Goal: Task Accomplishment & Management: Manage account settings

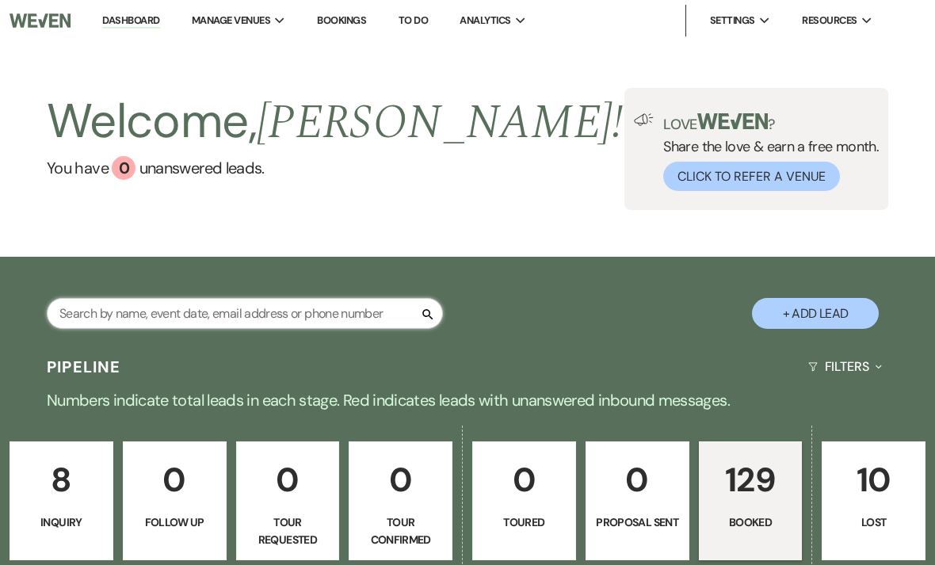
click at [158, 323] on input "text" at bounding box center [245, 313] width 396 height 31
type input "[PERSON_NAME]"
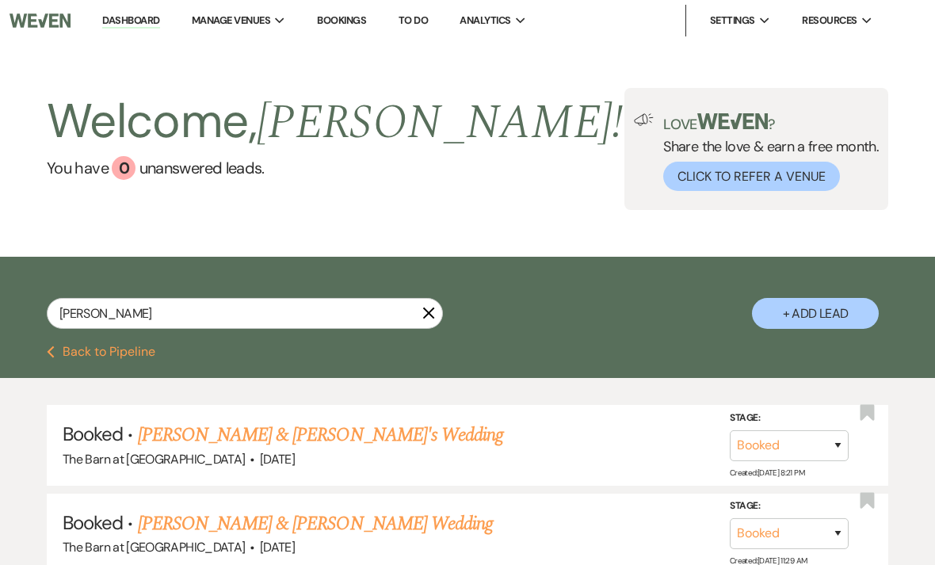
click at [182, 440] on link "[PERSON_NAME] & [PERSON_NAME]'s Wedding" at bounding box center [321, 435] width 366 height 29
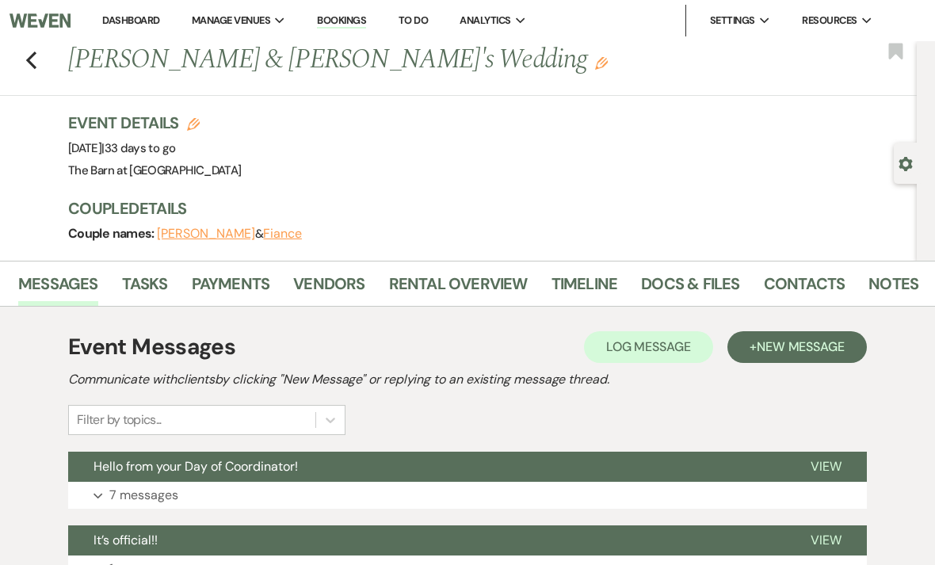
scroll to position [0, 49]
click at [685, 281] on link "Docs & Files" at bounding box center [691, 288] width 98 height 35
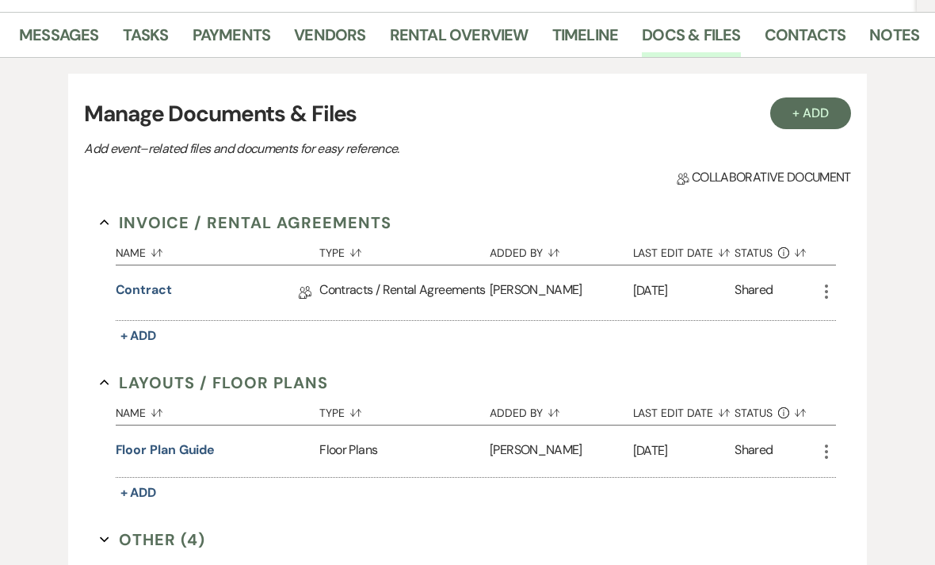
scroll to position [251, 0]
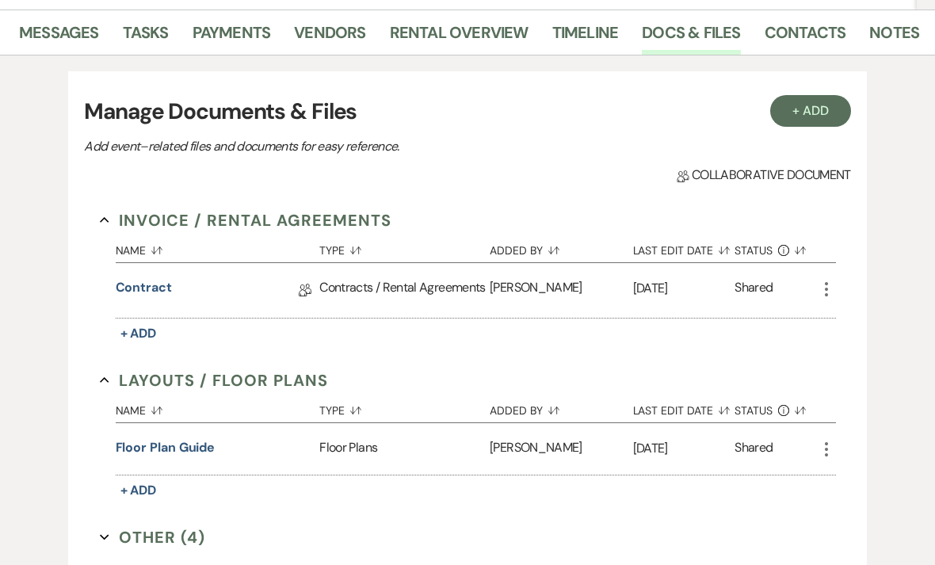
click at [216, 36] on link "Payments" at bounding box center [232, 37] width 78 height 35
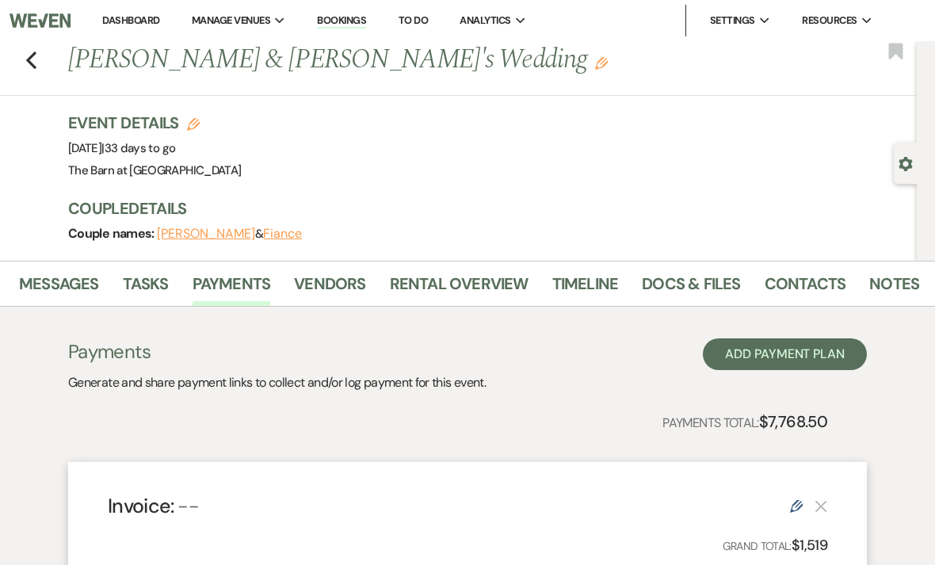
click at [674, 289] on link "Docs & Files" at bounding box center [691, 288] width 98 height 35
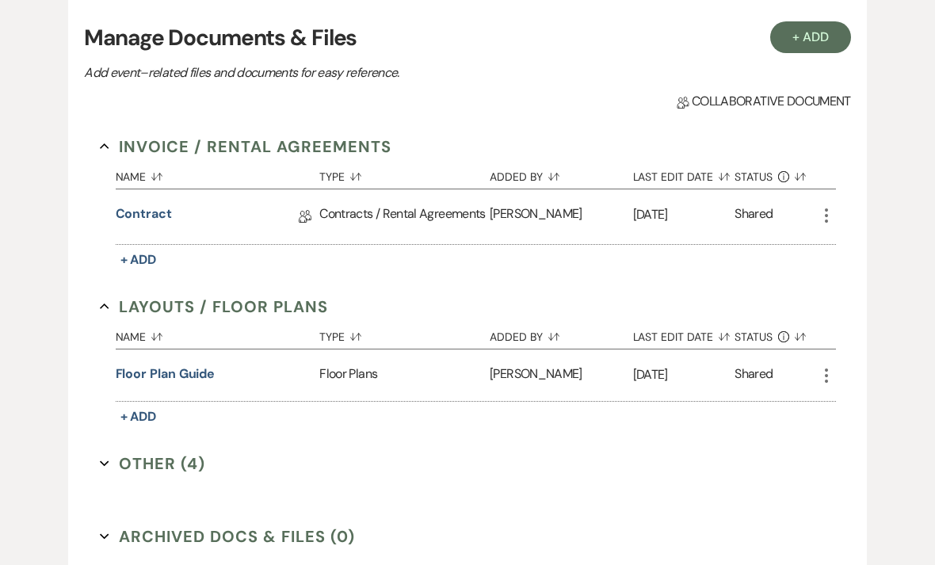
scroll to position [321, 0]
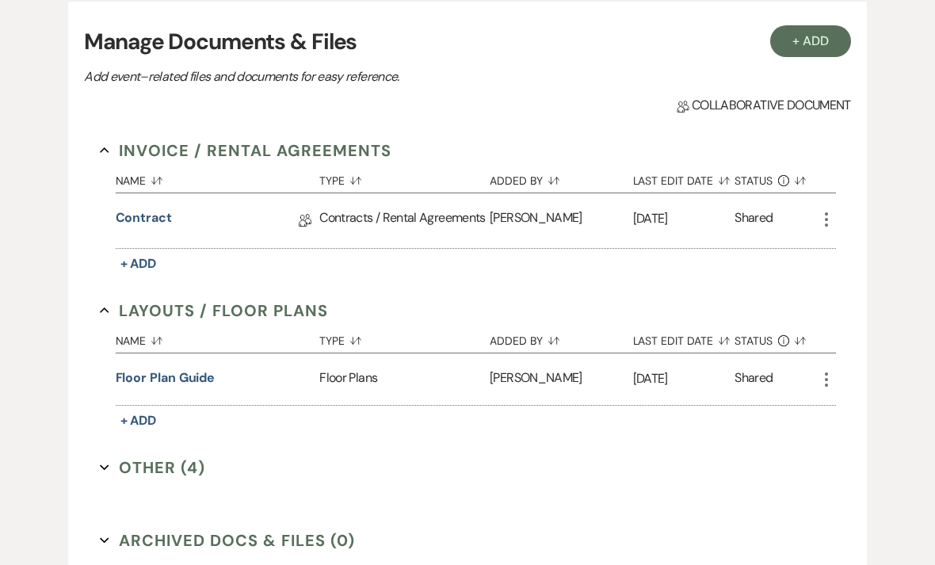
click at [166, 208] on link "Contract" at bounding box center [144, 220] width 56 height 25
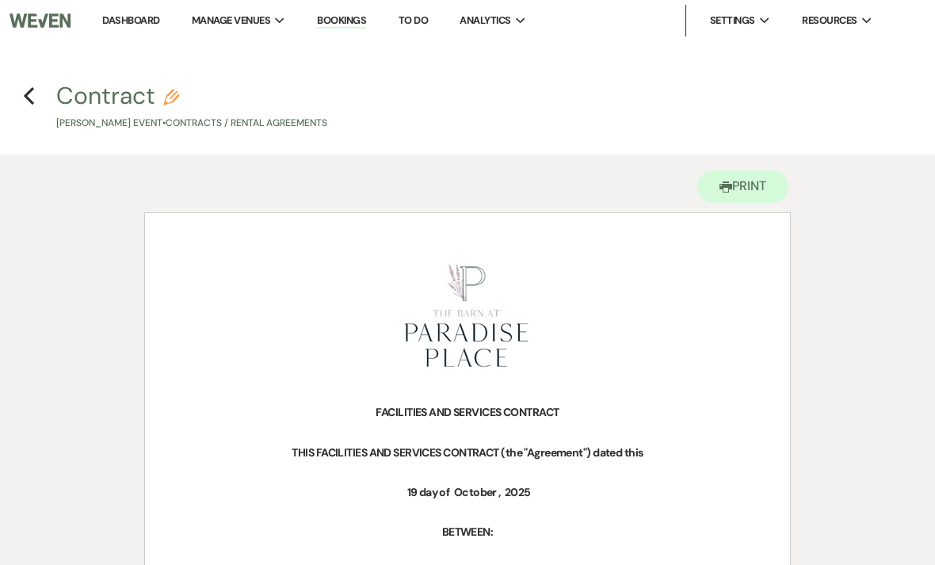
click at [33, 97] on icon "Previous" at bounding box center [29, 95] width 12 height 19
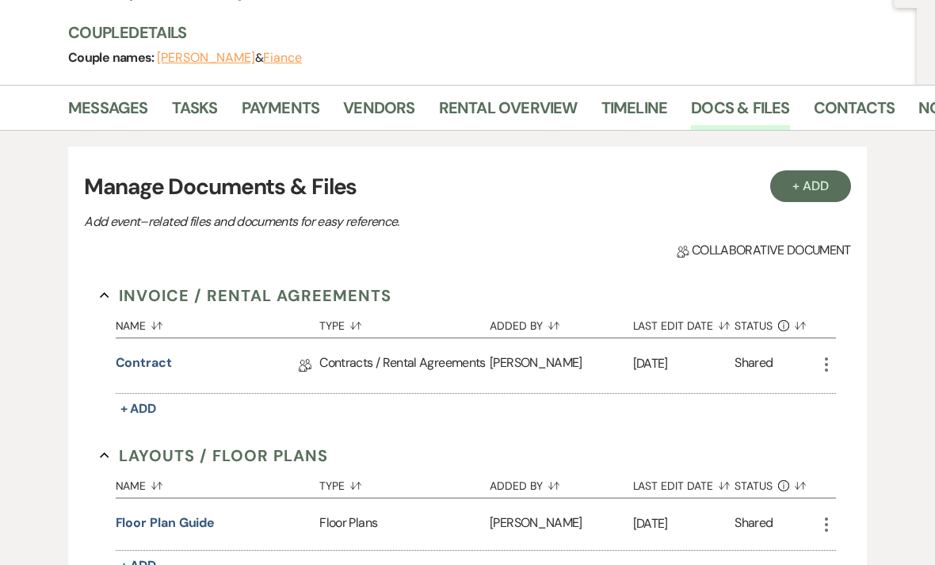
scroll to position [175, 0]
click at [384, 106] on link "Vendors" at bounding box center [378, 113] width 71 height 35
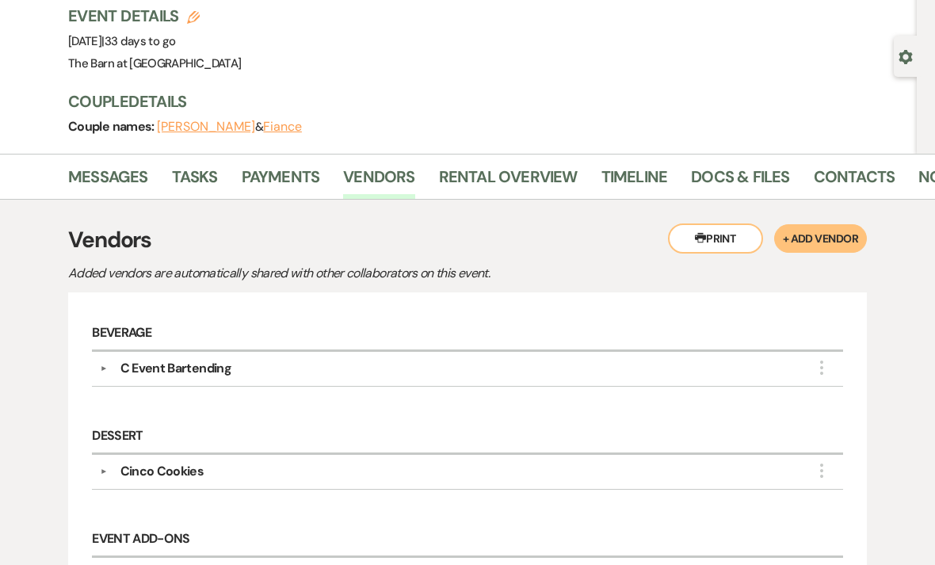
scroll to position [107, 0]
click at [729, 170] on link "Docs & Files" at bounding box center [740, 181] width 98 height 35
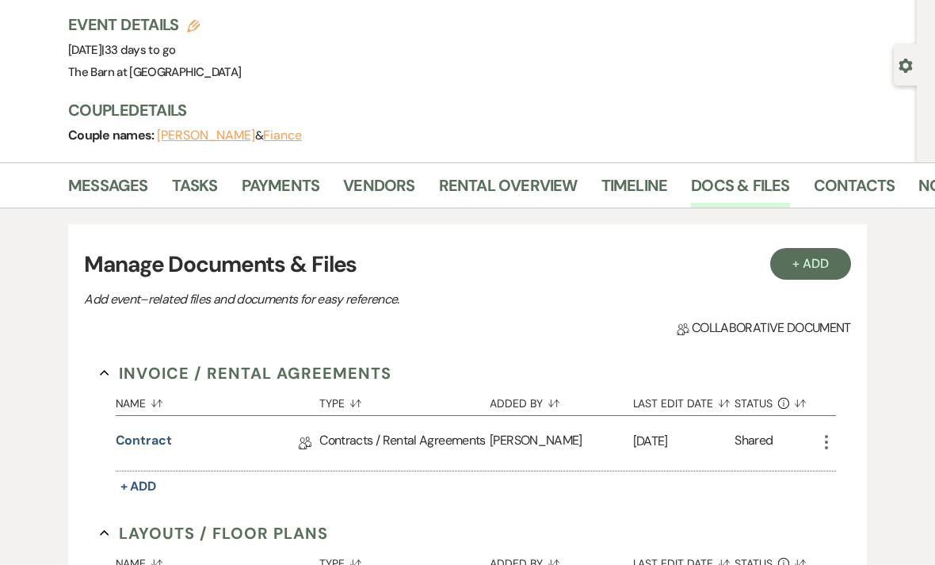
scroll to position [99, 0]
click at [637, 178] on link "Timeline" at bounding box center [635, 189] width 67 height 35
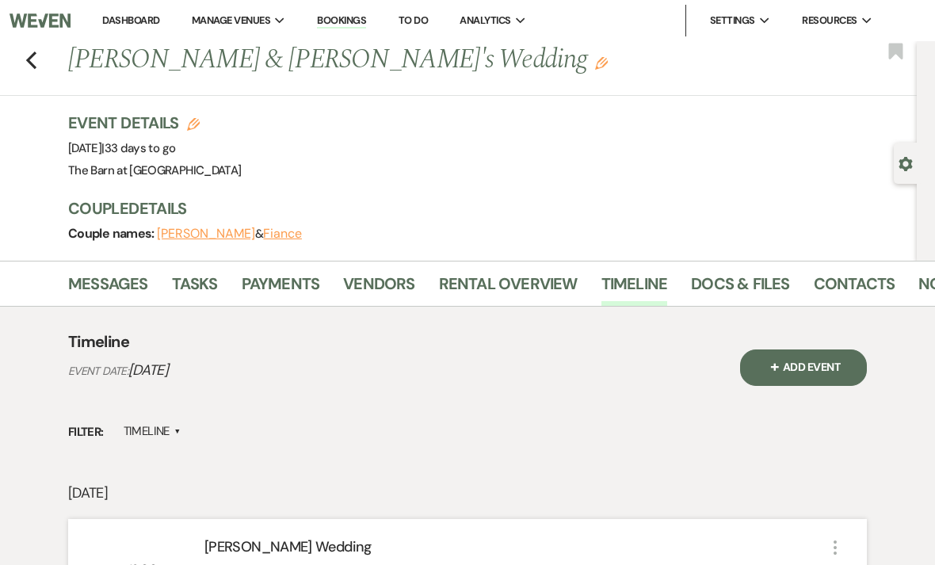
click at [541, 281] on link "Rental Overview" at bounding box center [508, 288] width 139 height 35
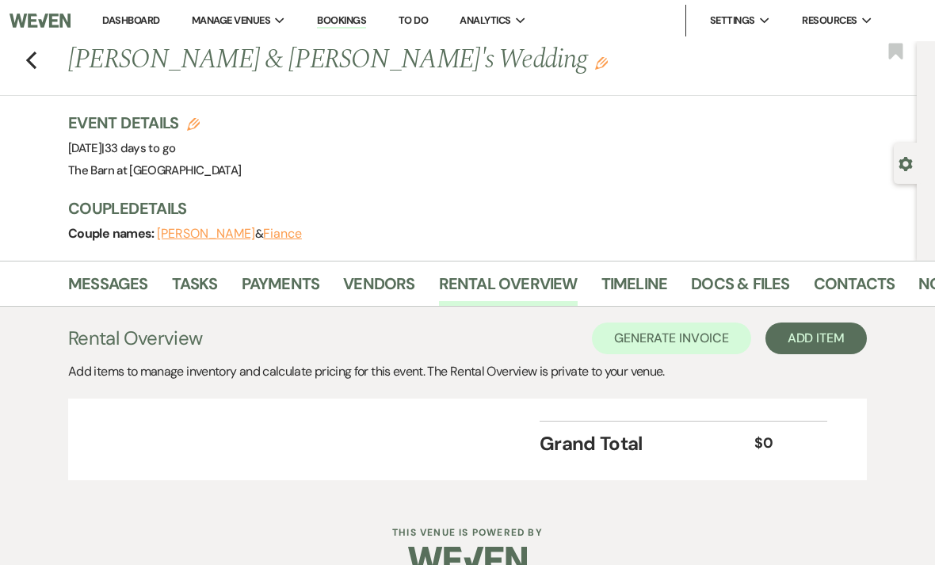
scroll to position [32, 0]
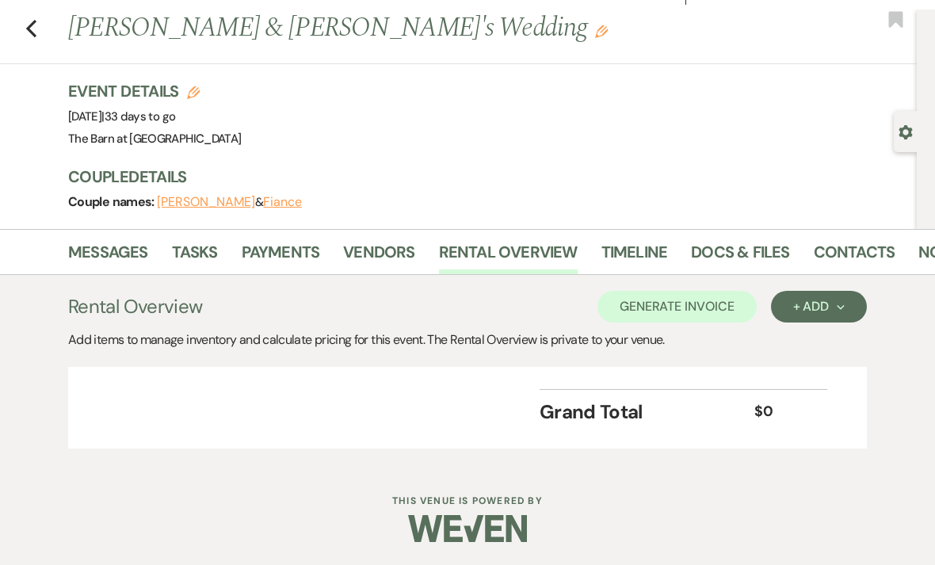
click at [386, 245] on link "Vendors" at bounding box center [378, 256] width 71 height 35
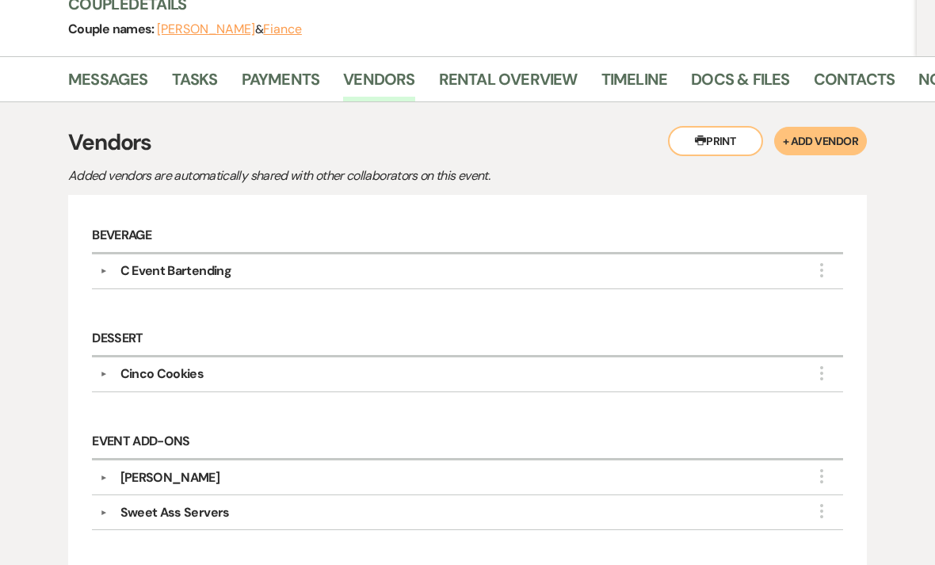
scroll to position [227, 0]
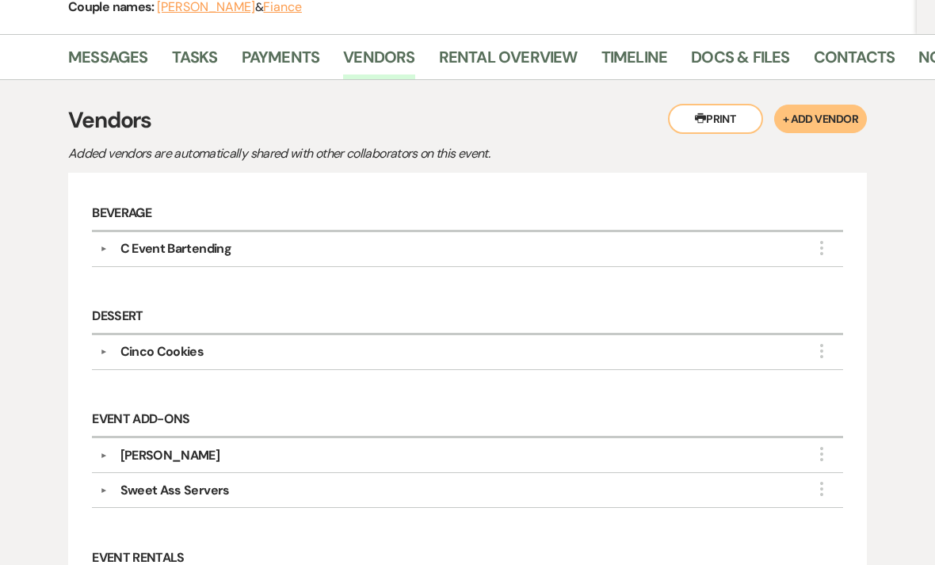
click at [212, 250] on div "C Event Bartending" at bounding box center [175, 248] width 111 height 19
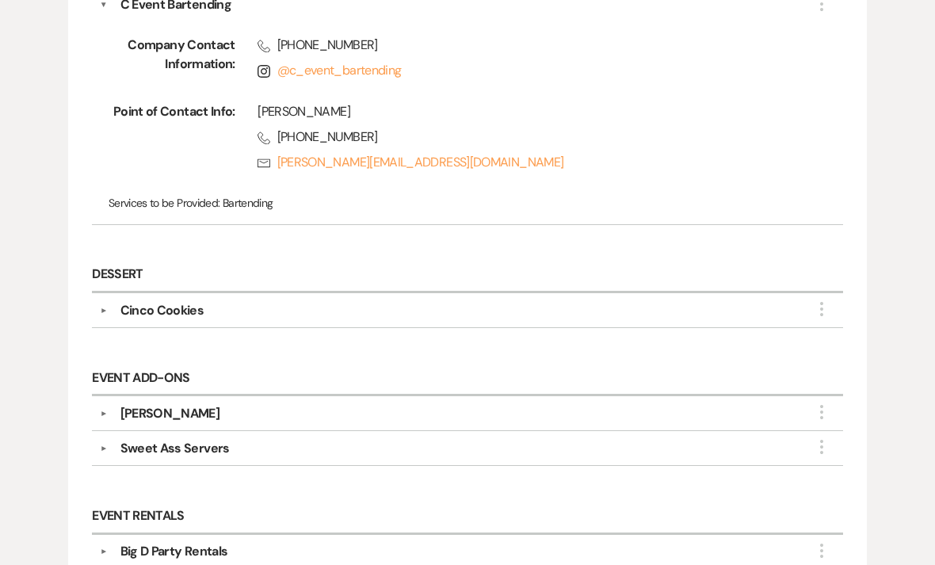
scroll to position [476, 0]
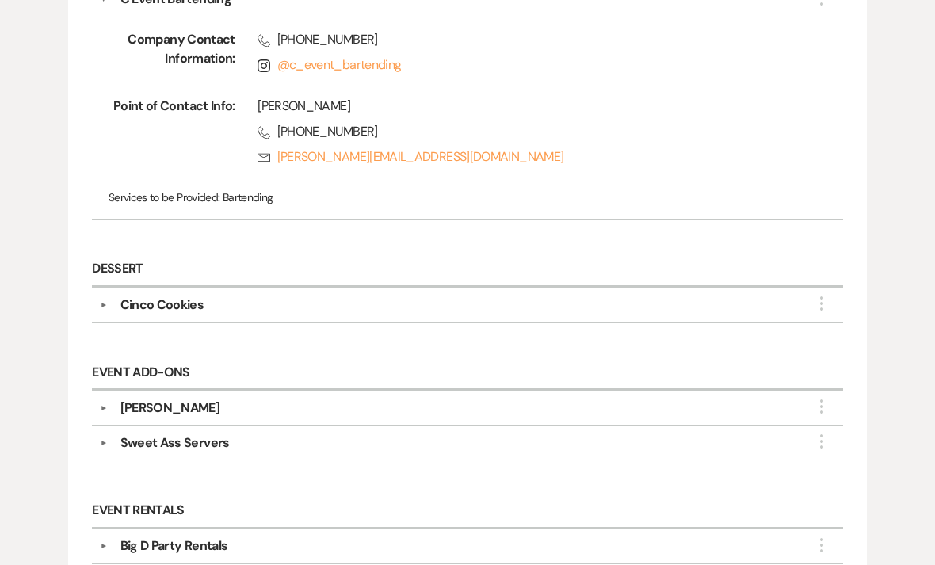
click at [164, 301] on div "Cinco Cookies" at bounding box center [162, 305] width 84 height 19
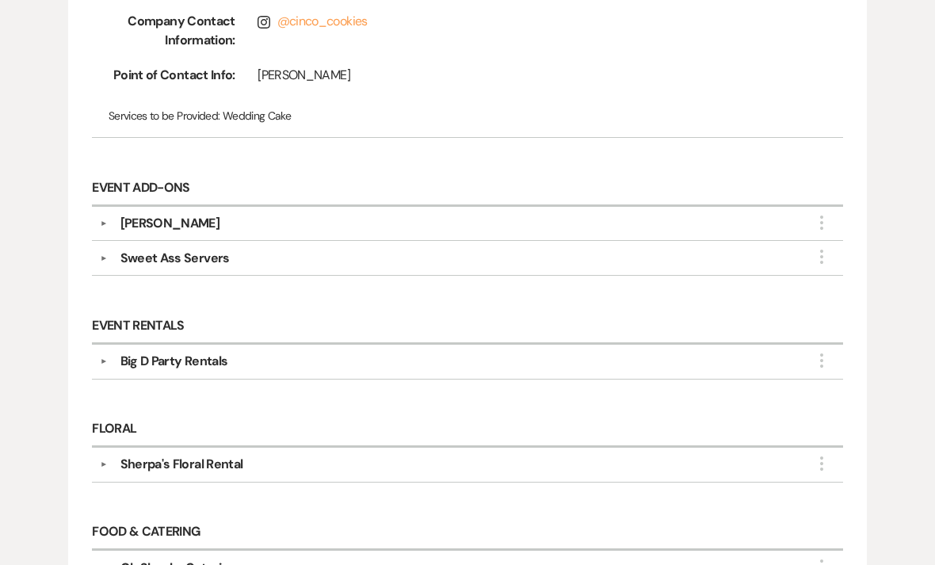
scroll to position [808, 0]
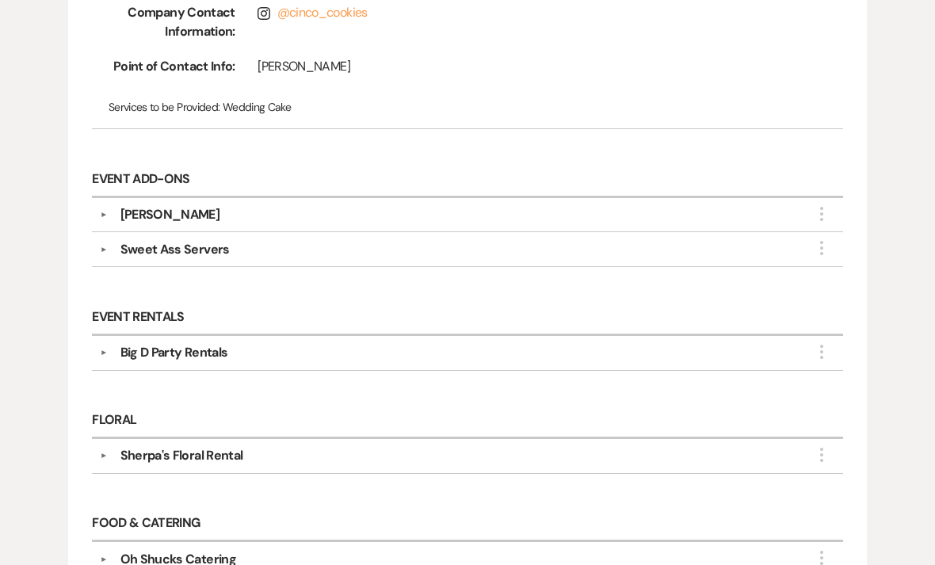
click at [114, 210] on div "[PERSON_NAME]" at bounding box center [472, 214] width 728 height 19
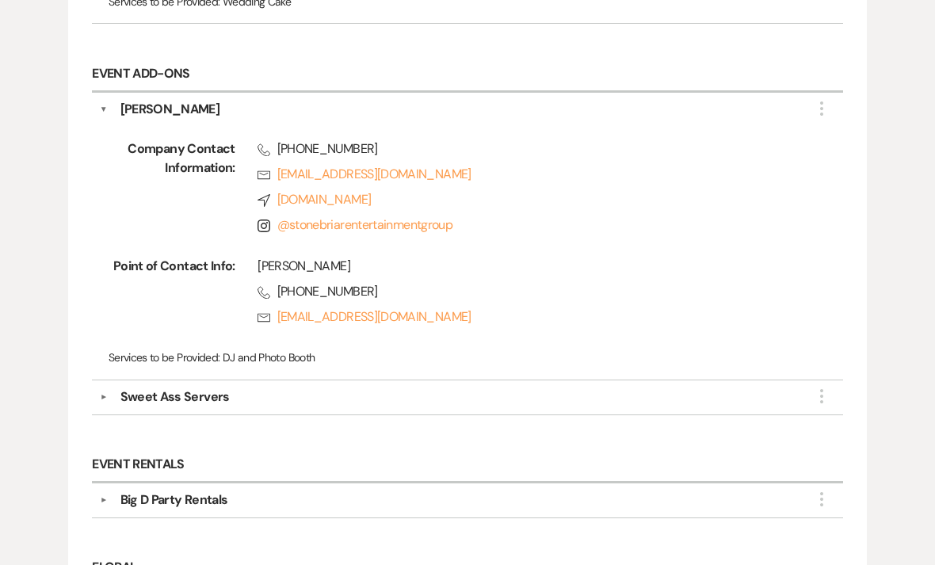
scroll to position [920, 0]
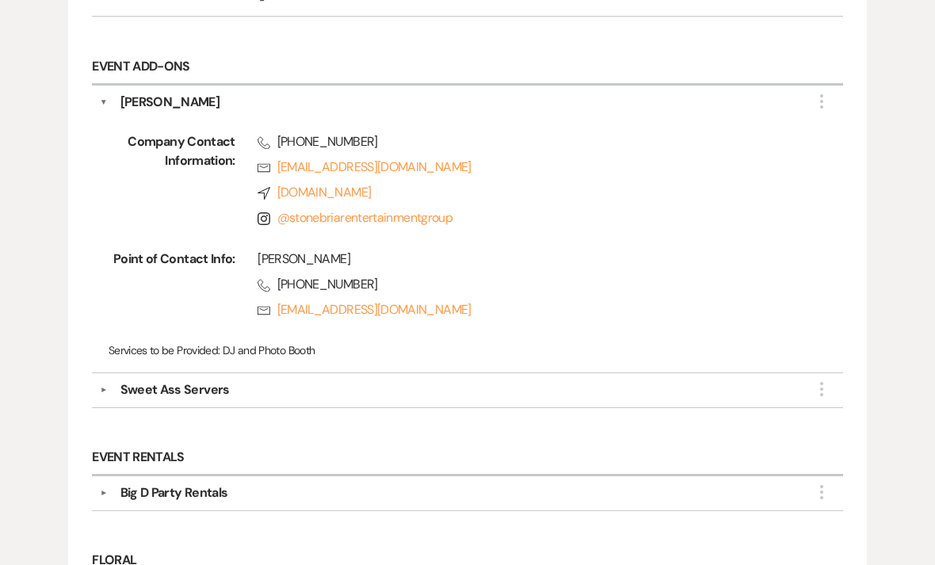
click at [109, 388] on button "▼" at bounding box center [103, 391] width 19 height 8
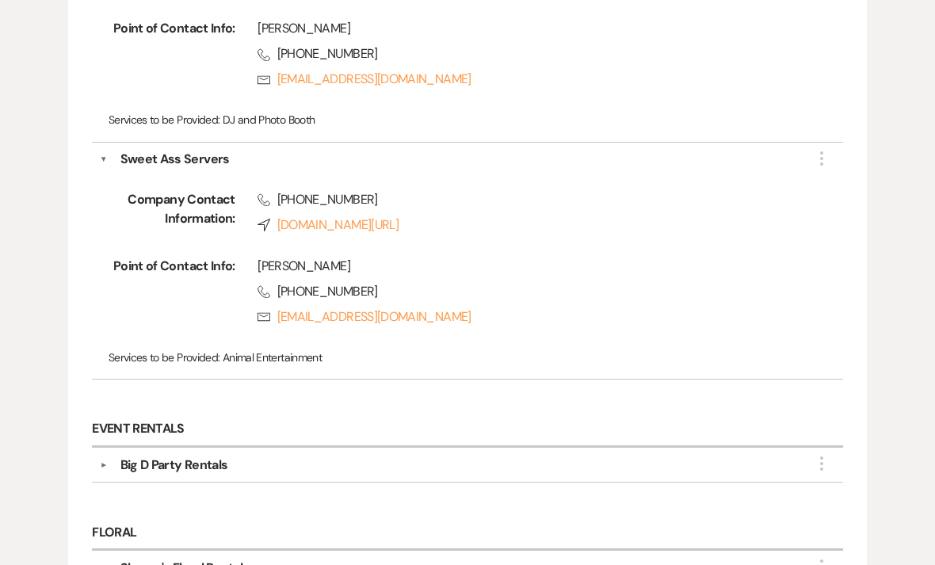
scroll to position [1152, 0]
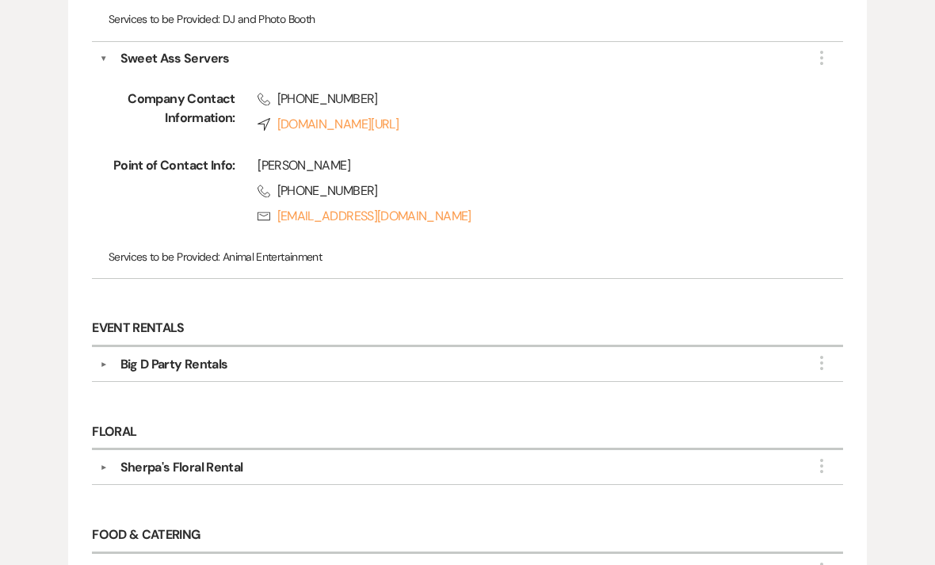
click at [113, 361] on button "▼" at bounding box center [103, 365] width 19 height 8
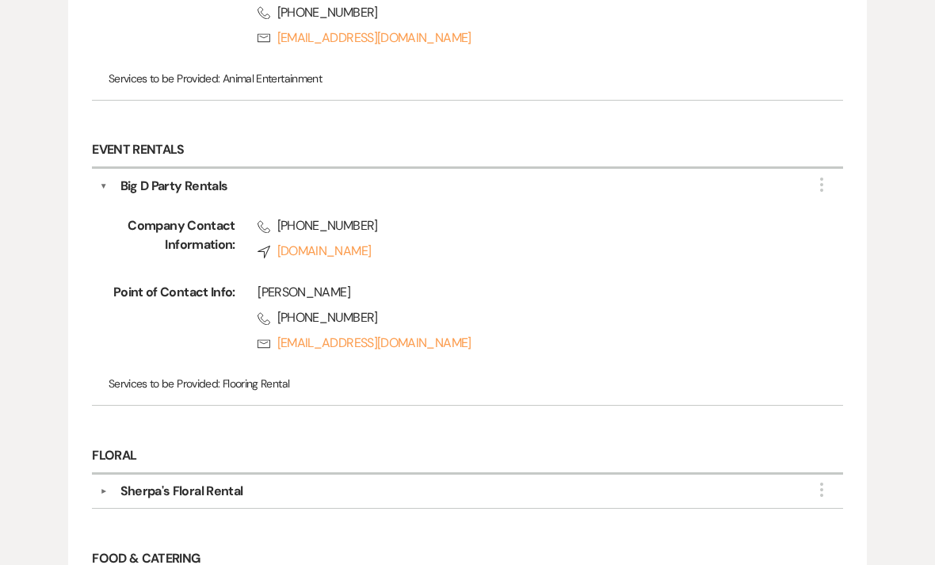
scroll to position [1429, 0]
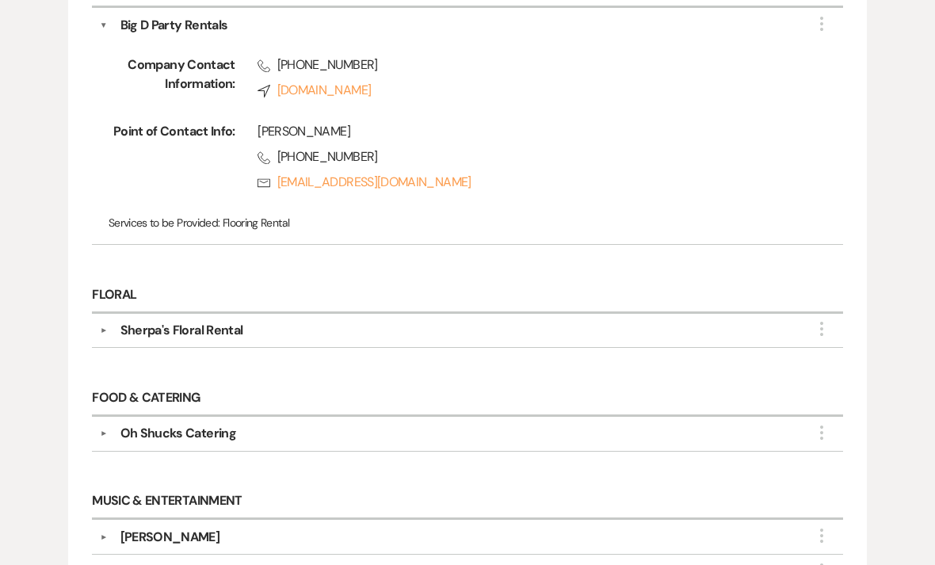
click at [103, 322] on div "▼ Sherpa's Floral Rental More" at bounding box center [468, 331] width 736 height 19
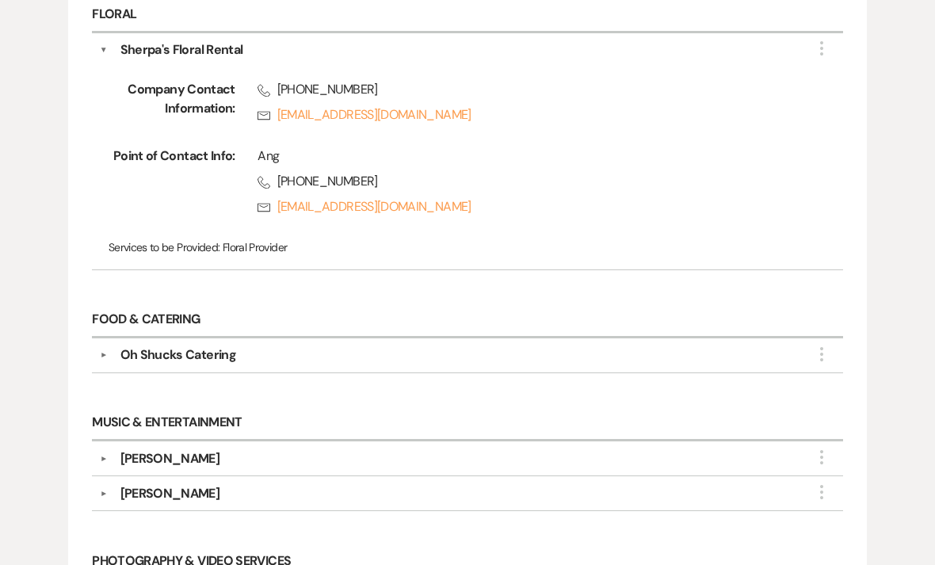
click at [107, 352] on button "▼" at bounding box center [103, 356] width 19 height 8
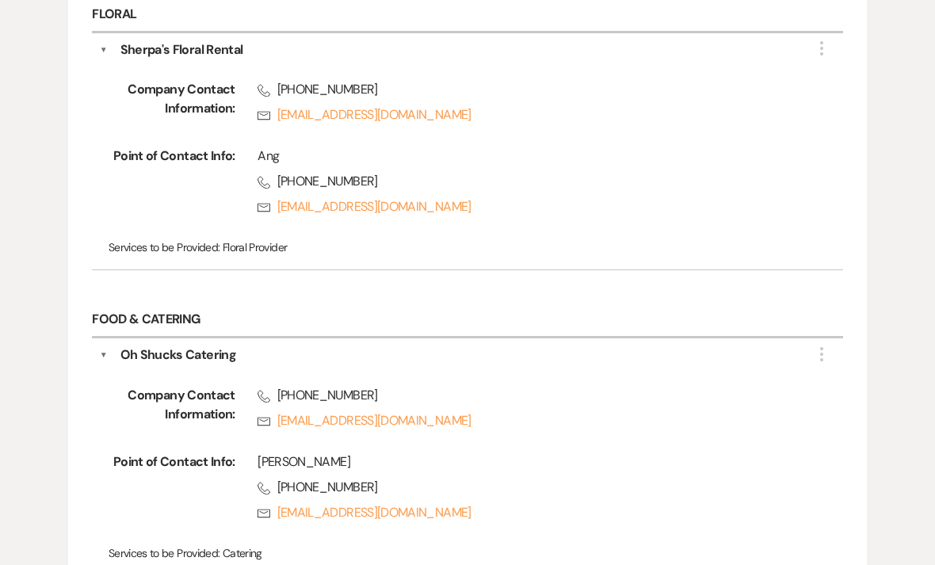
scroll to position [1872, 0]
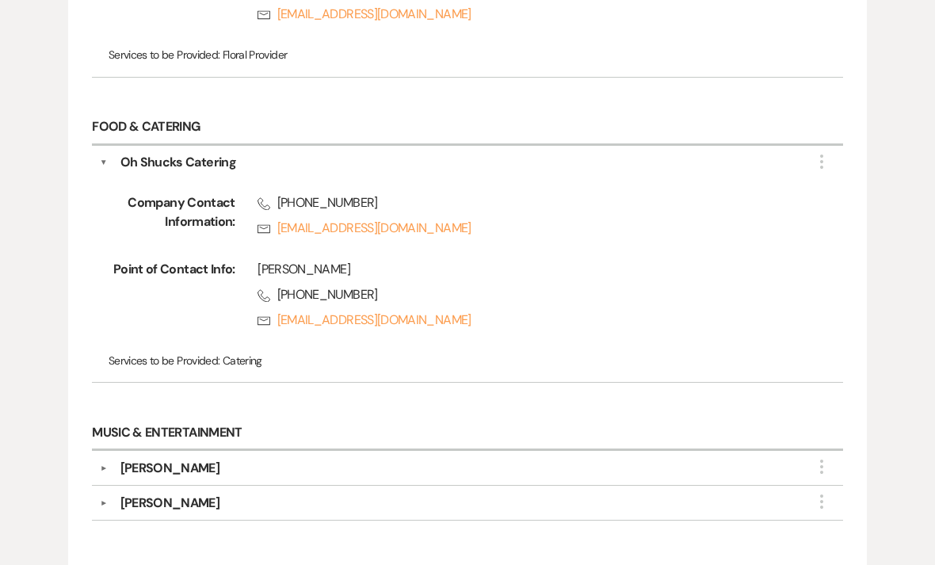
click at [113, 154] on div "Oh Shucks Catering" at bounding box center [472, 163] width 728 height 19
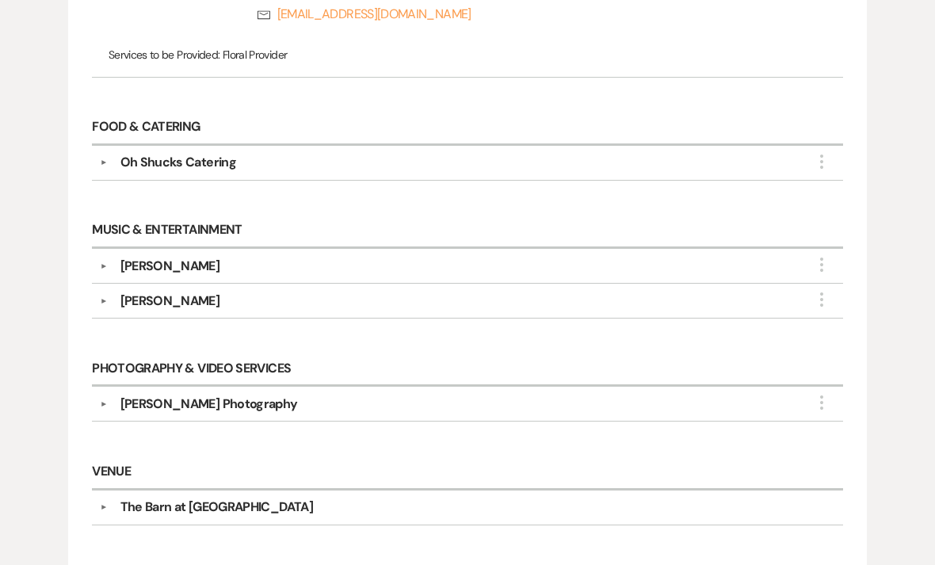
click at [113, 265] on button "▼" at bounding box center [103, 266] width 19 height 8
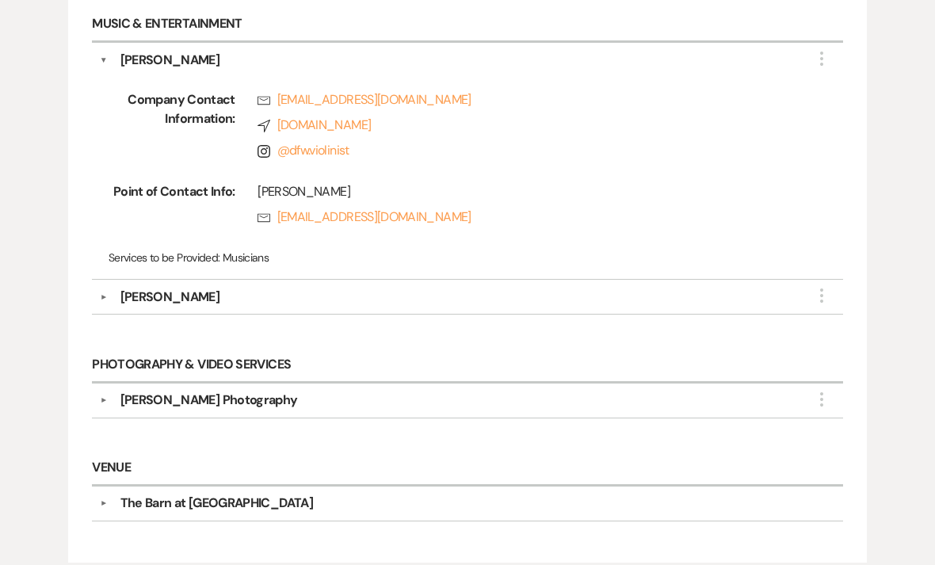
scroll to position [2271, 0]
click at [176, 300] on div "[PERSON_NAME]" at bounding box center [170, 297] width 100 height 19
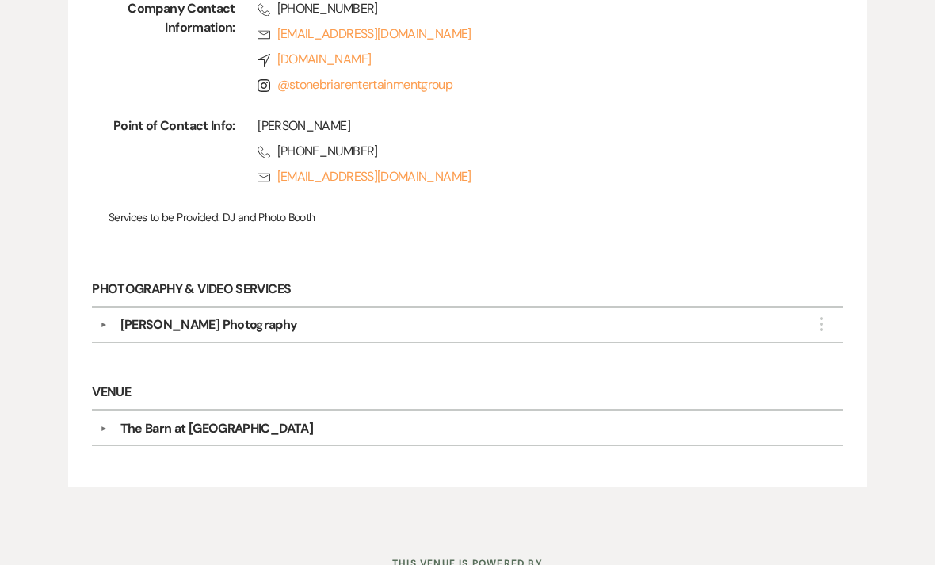
scroll to position [2605, 0]
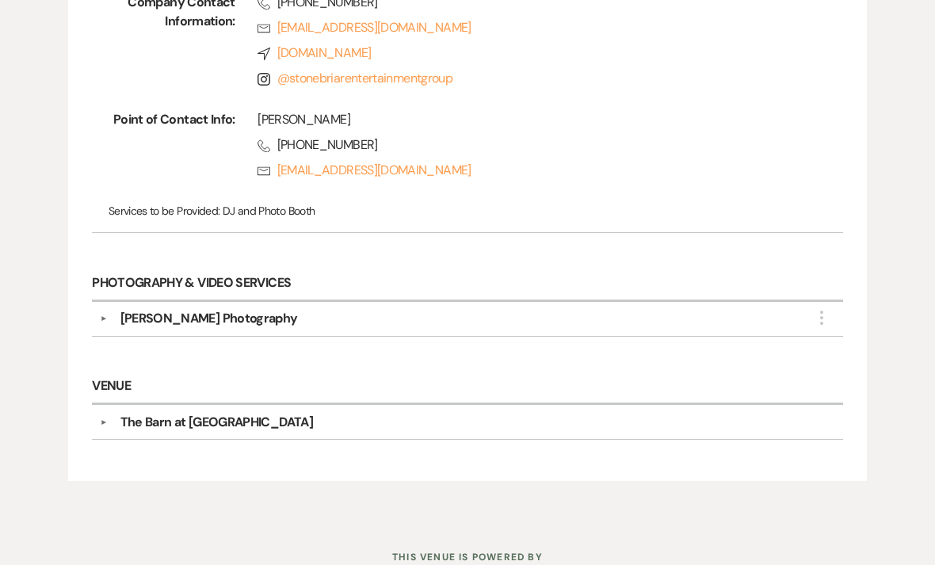
click at [97, 315] on button "▼" at bounding box center [103, 319] width 19 height 8
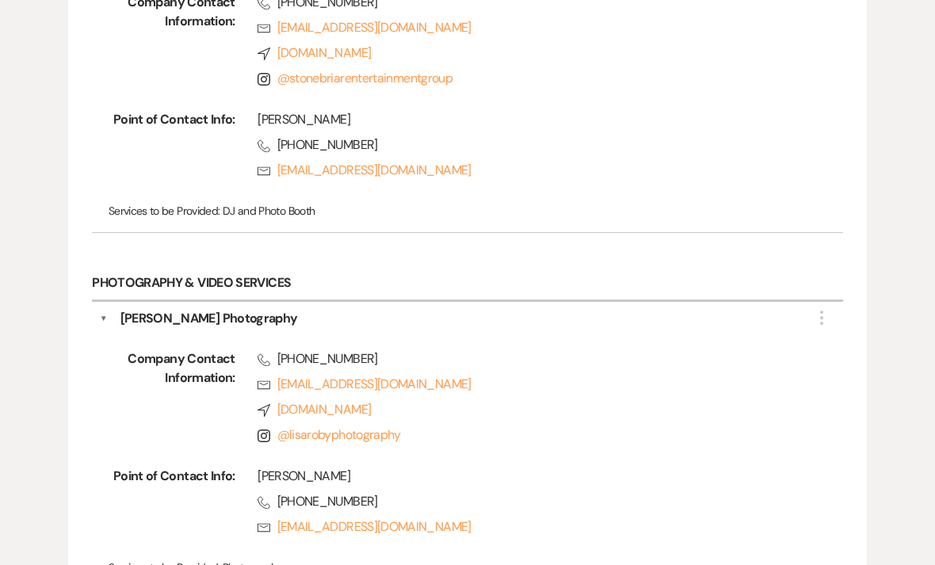
click at [106, 315] on button "▼" at bounding box center [104, 318] width 8 height 19
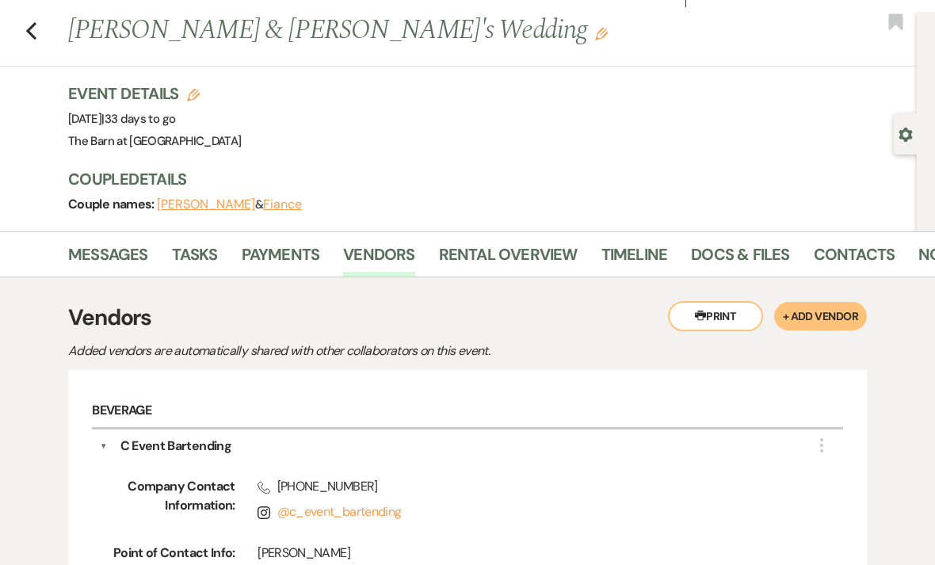
scroll to position [29, 0]
click at [105, 264] on link "Messages" at bounding box center [108, 259] width 80 height 35
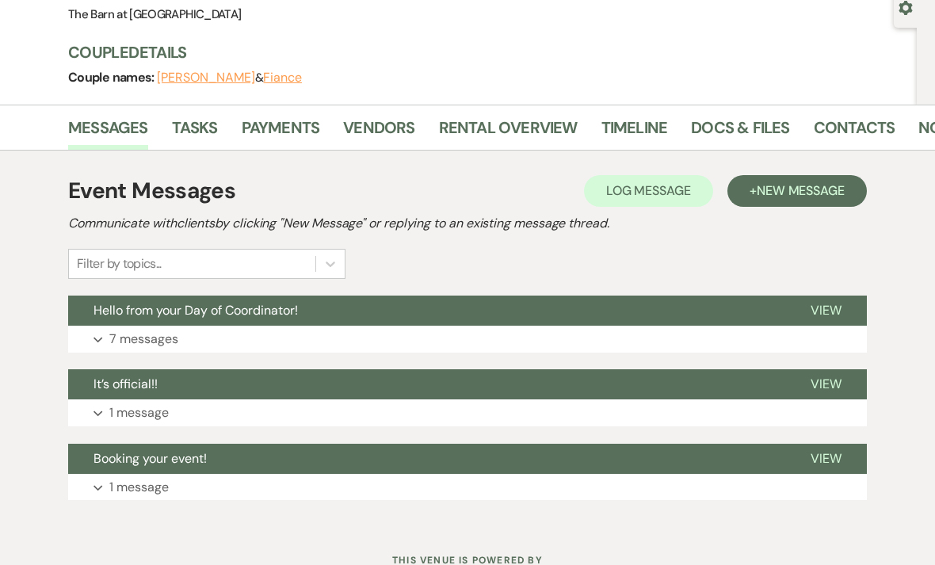
scroll to position [156, 0]
click at [115, 334] on p "7 messages" at bounding box center [143, 339] width 69 height 21
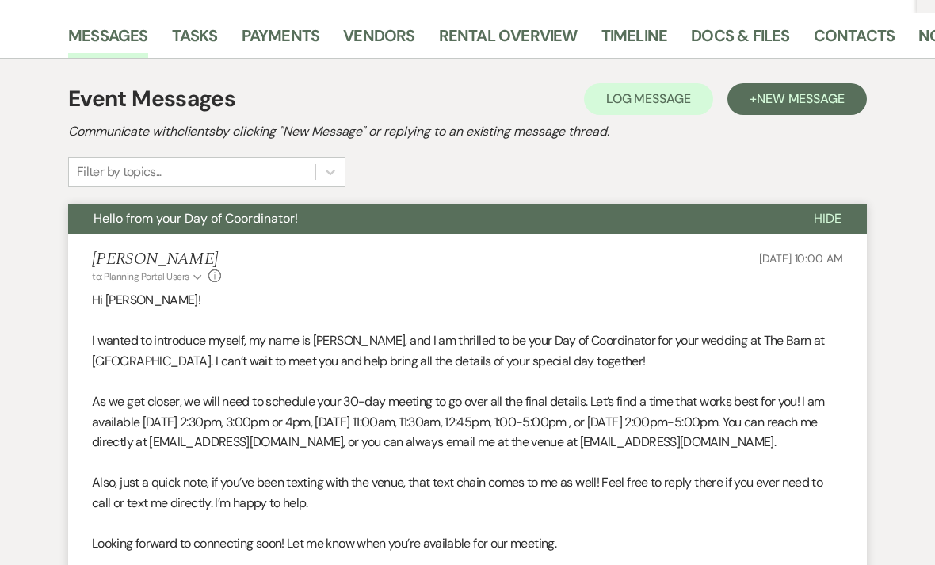
scroll to position [254, 0]
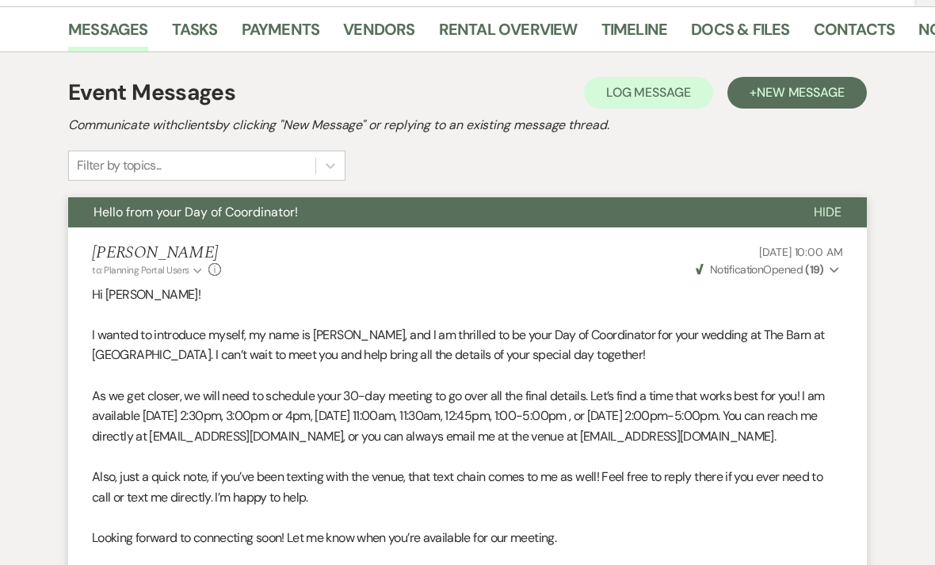
click at [277, 32] on link "Payments" at bounding box center [281, 34] width 78 height 35
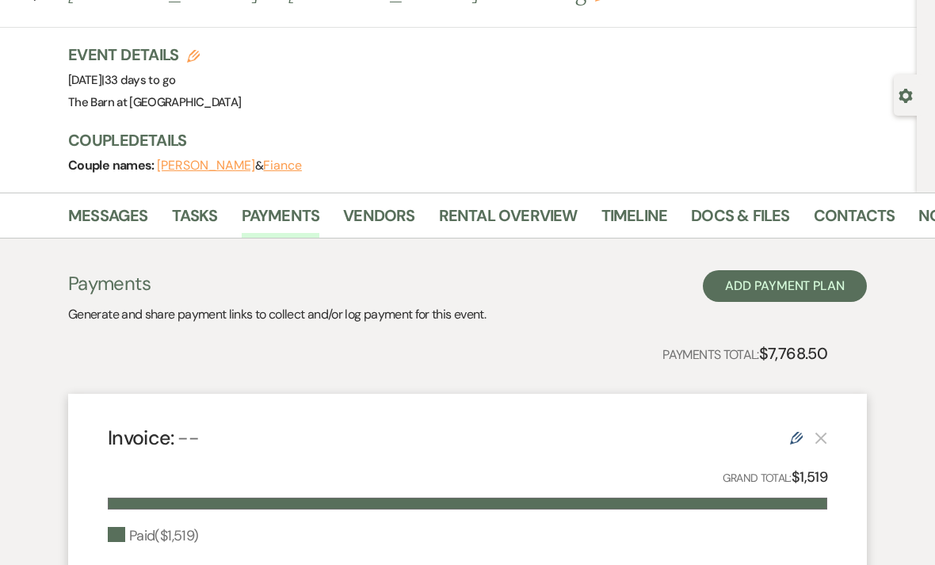
scroll to position [62, 0]
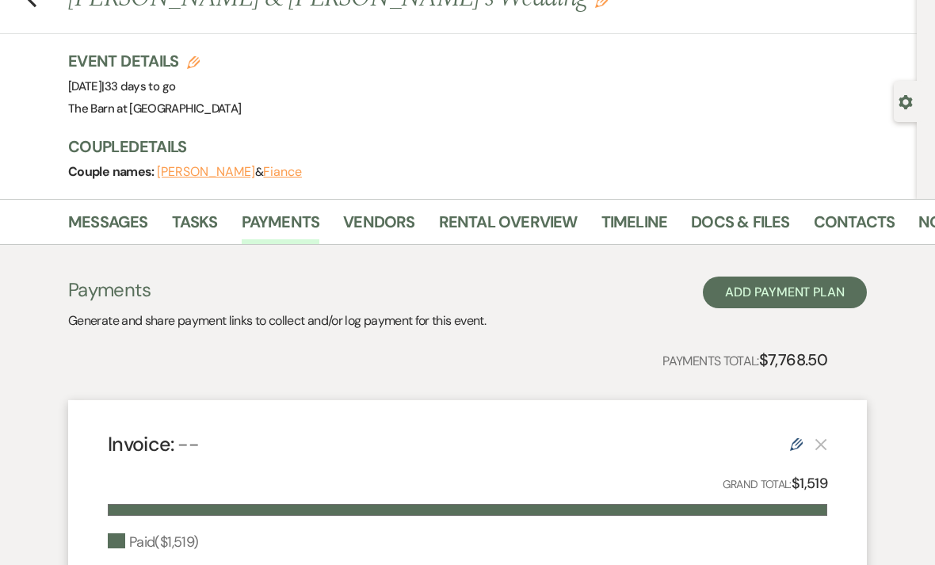
click at [105, 220] on link "Messages" at bounding box center [108, 226] width 80 height 35
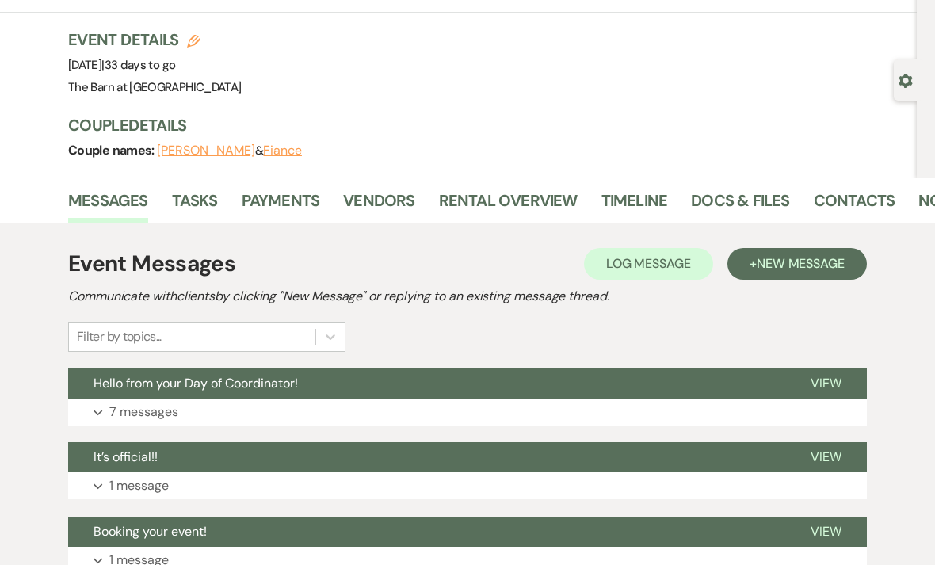
scroll to position [164, 0]
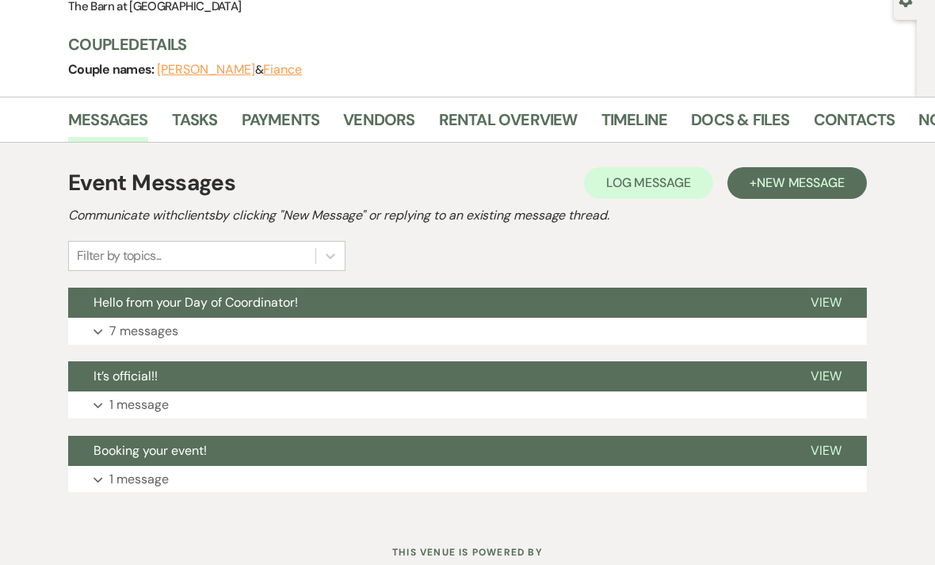
click at [831, 312] on button "View" at bounding box center [826, 303] width 82 height 30
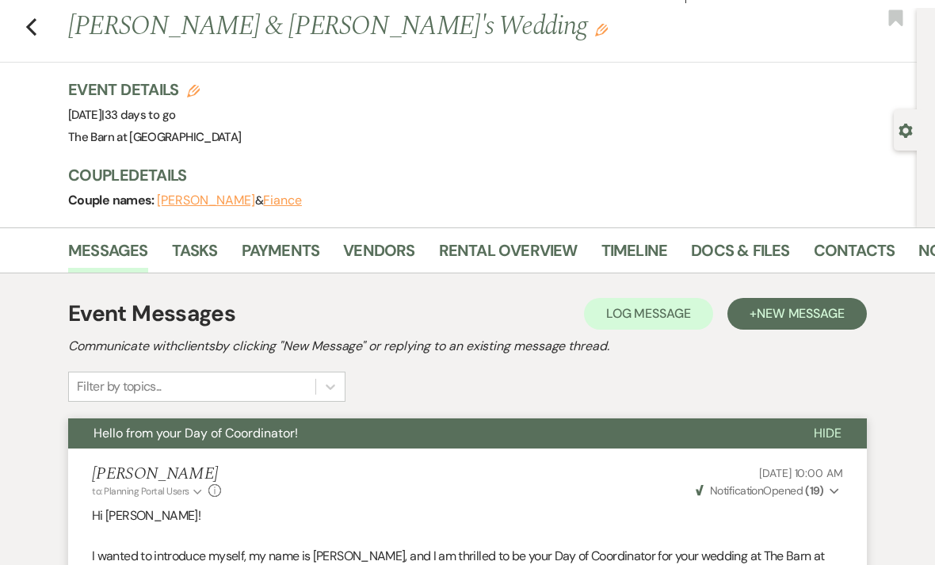
scroll to position [0, 0]
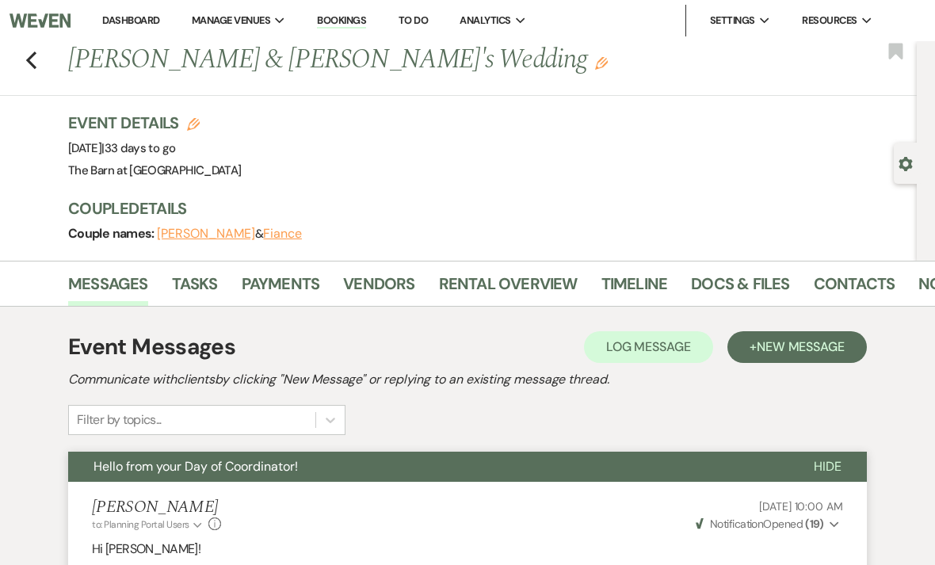
click at [26, 48] on button "Previous" at bounding box center [31, 59] width 12 height 22
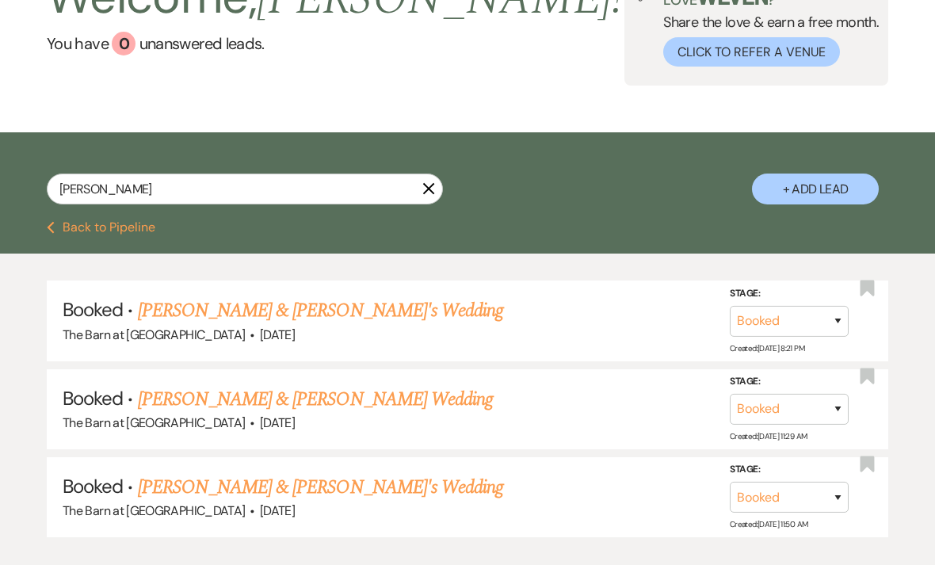
scroll to position [166, 0]
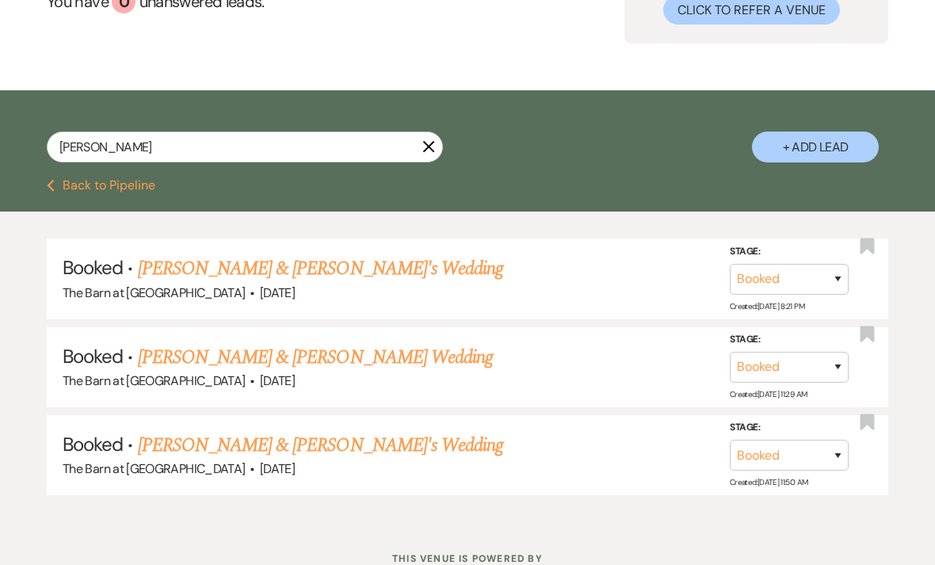
click at [188, 273] on link "[PERSON_NAME] & [PERSON_NAME]'s Wedding" at bounding box center [321, 268] width 366 height 29
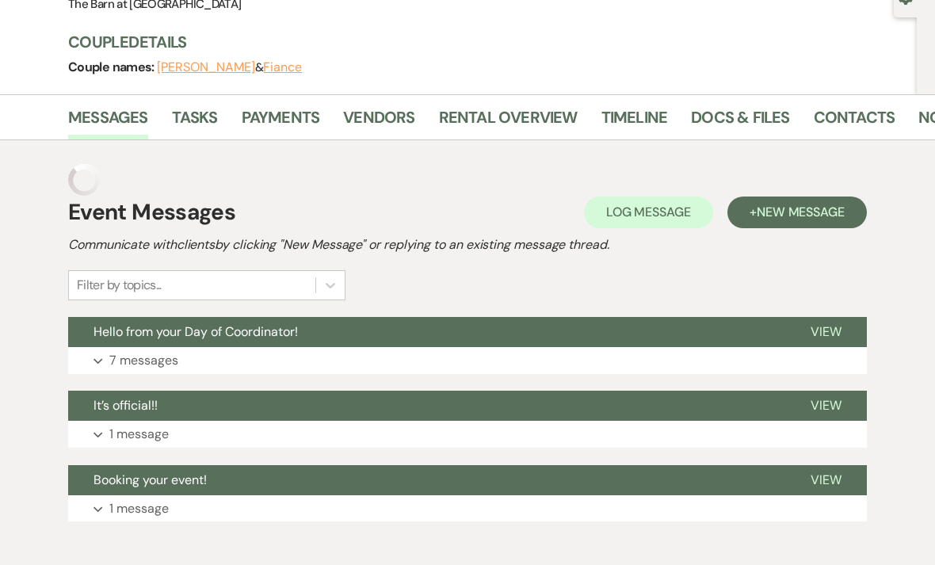
scroll to position [164, 0]
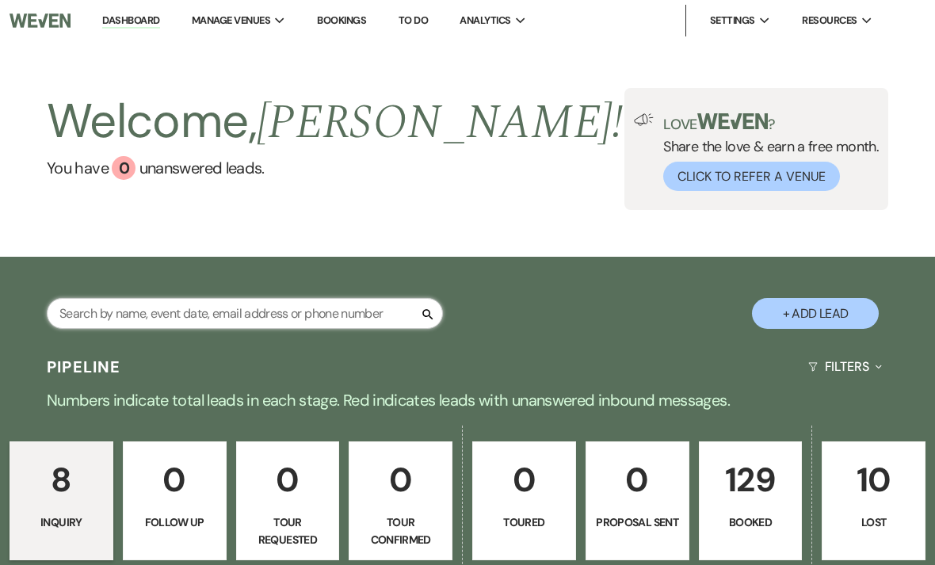
click at [332, 315] on input "text" at bounding box center [245, 313] width 396 height 31
type input "[PERSON_NAME]"
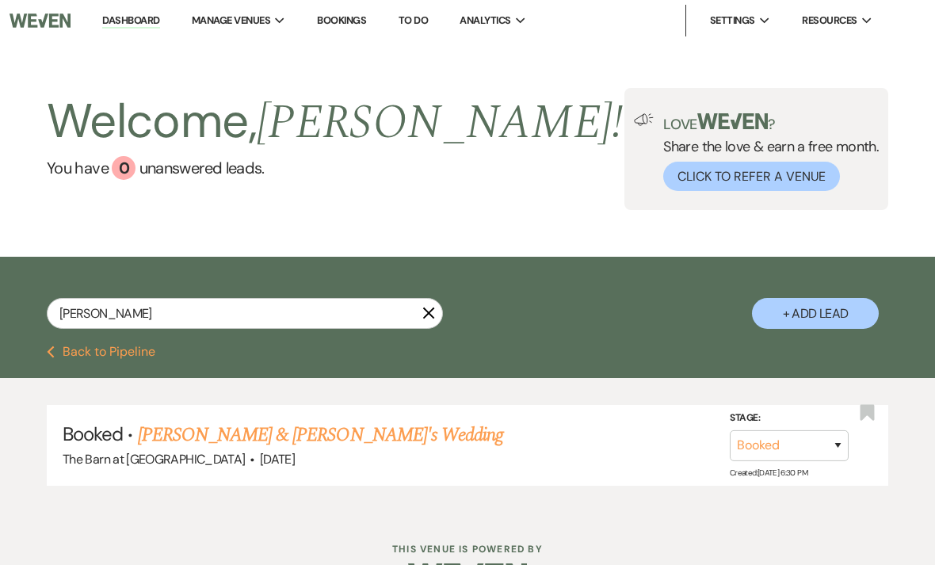
click at [381, 424] on link "[PERSON_NAME] & [PERSON_NAME]'s Wedding" at bounding box center [321, 435] width 366 height 29
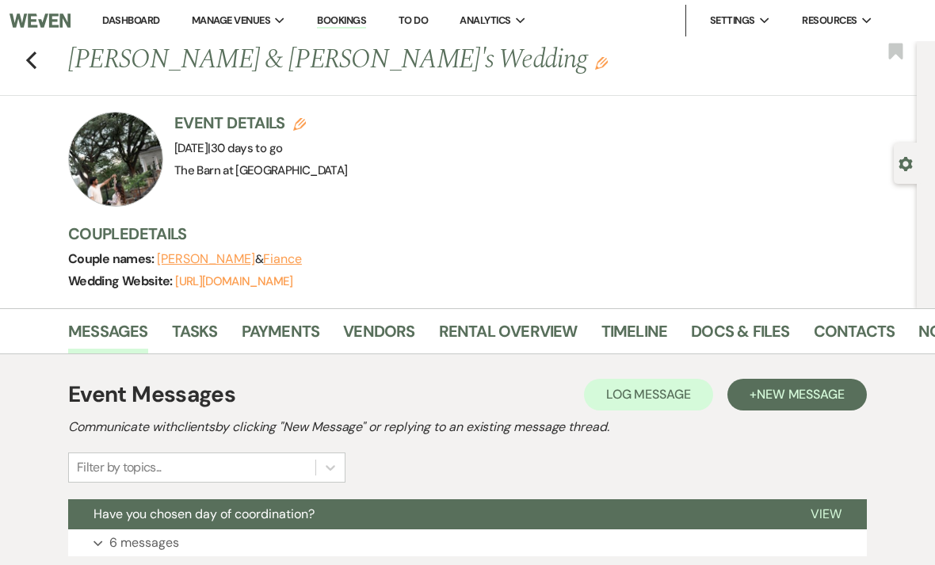
click at [703, 335] on link "Docs & Files" at bounding box center [740, 336] width 98 height 35
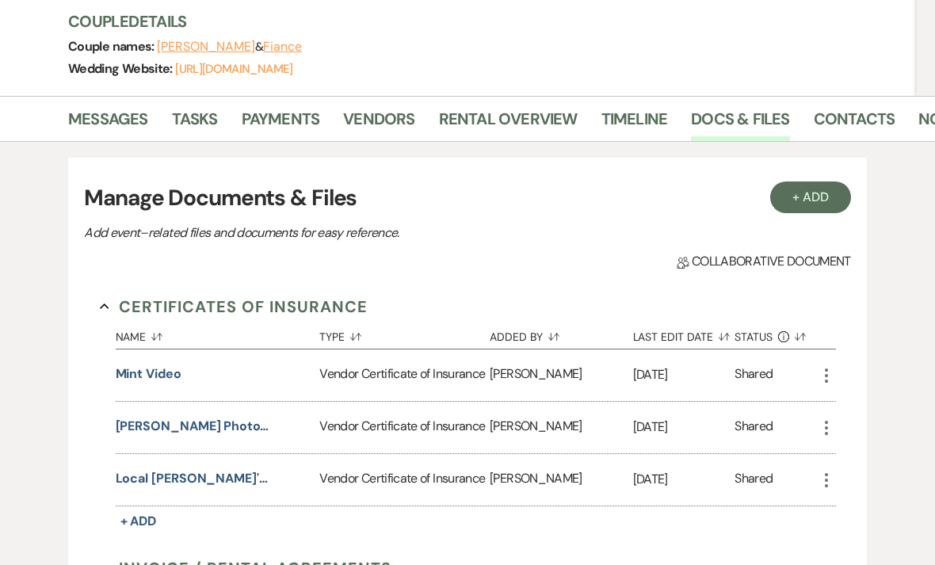
scroll to position [216, 0]
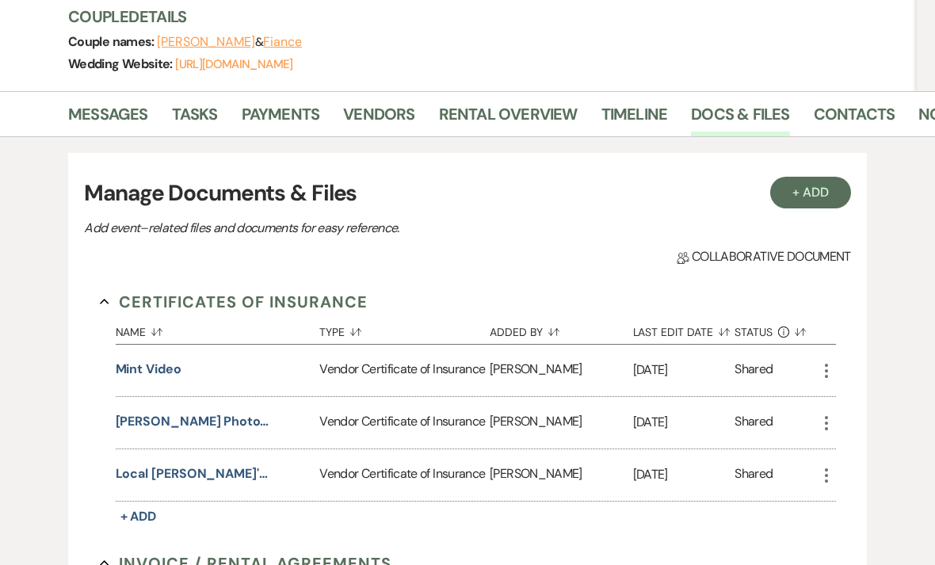
click at [820, 203] on button "+ Add" at bounding box center [810, 194] width 81 height 32
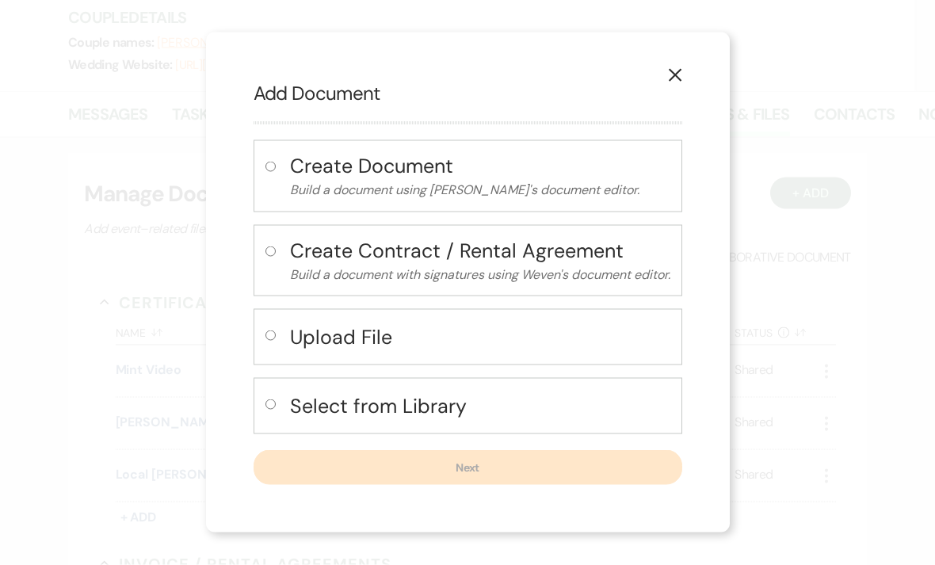
scroll to position [217, 0]
click at [296, 351] on h4 "Upload File" at bounding box center [480, 337] width 380 height 28
radio input "true"
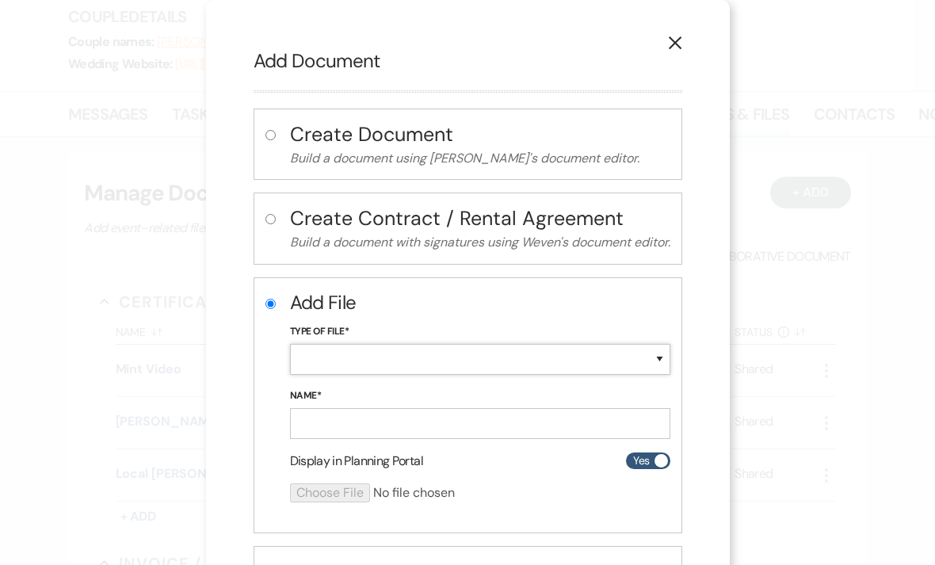
click at [589, 360] on select "Special Event Insurance Vendor Certificate of Insurance Contracts / Rental Agre…" at bounding box center [480, 359] width 380 height 31
select select "24"
click at [519, 431] on input "Name*" at bounding box center [480, 423] width 380 height 31
type input "Floor Plan"
click at [355, 487] on input "file" at bounding box center [438, 492] width 296 height 19
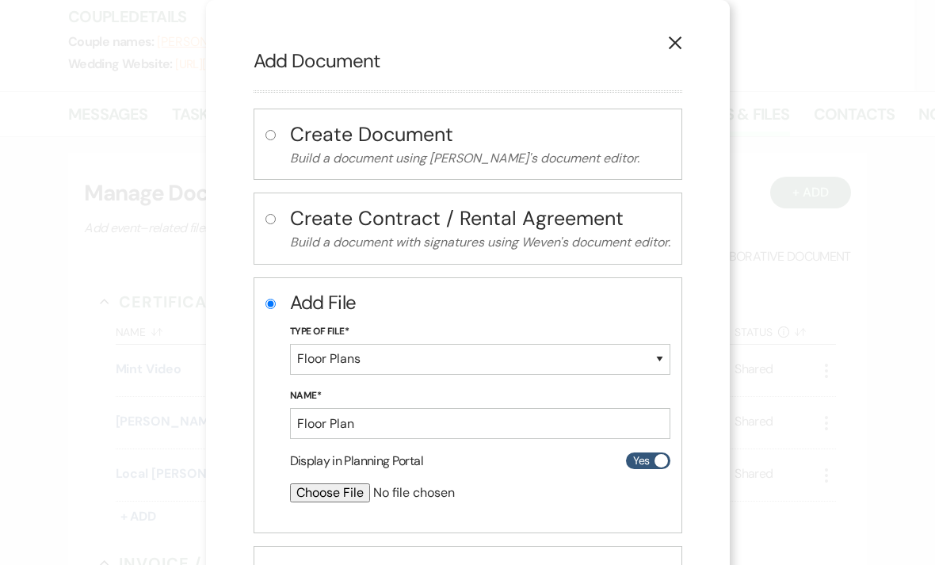
type input "C:\fakepath\Edna 1016.png"
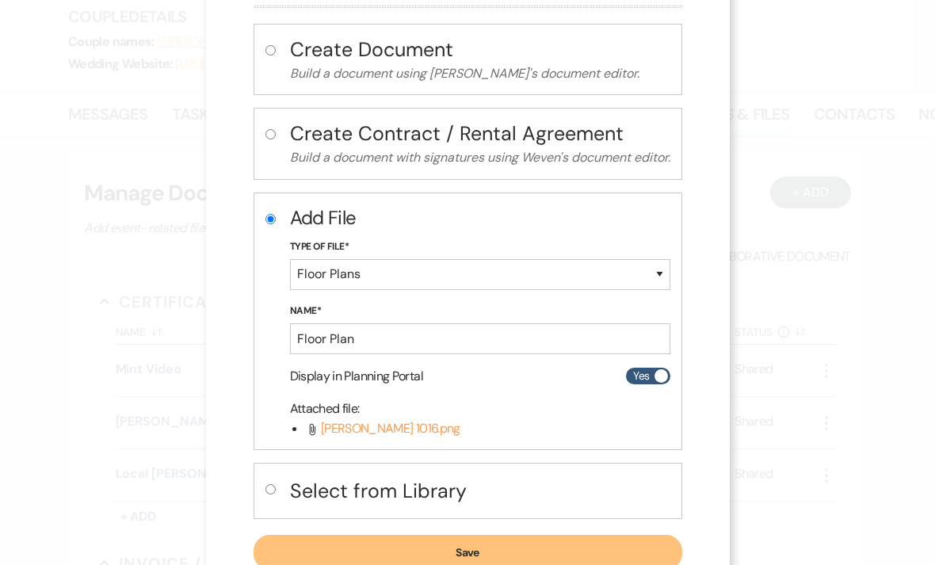
scroll to position [85, 0]
click at [555, 548] on button "Save" at bounding box center [468, 552] width 429 height 35
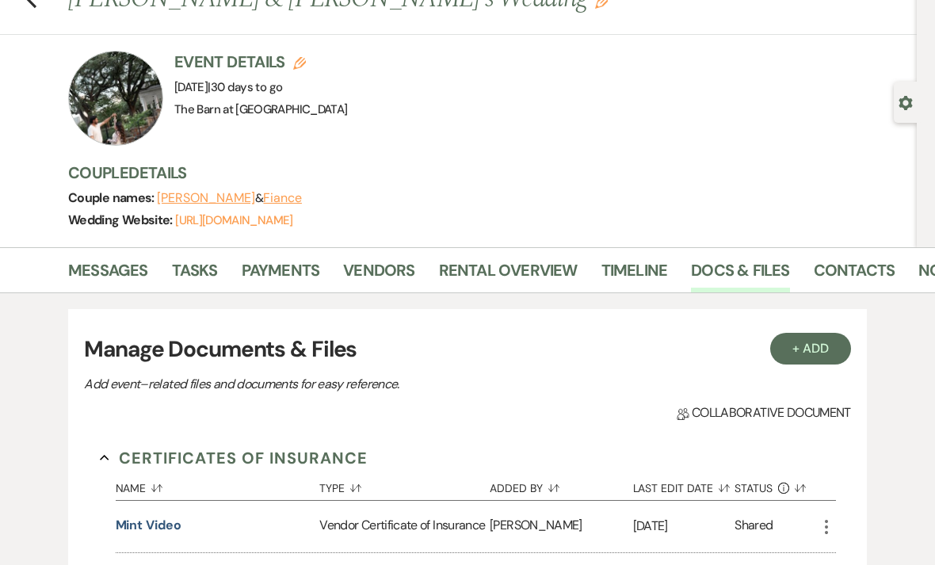
scroll to position [0, 0]
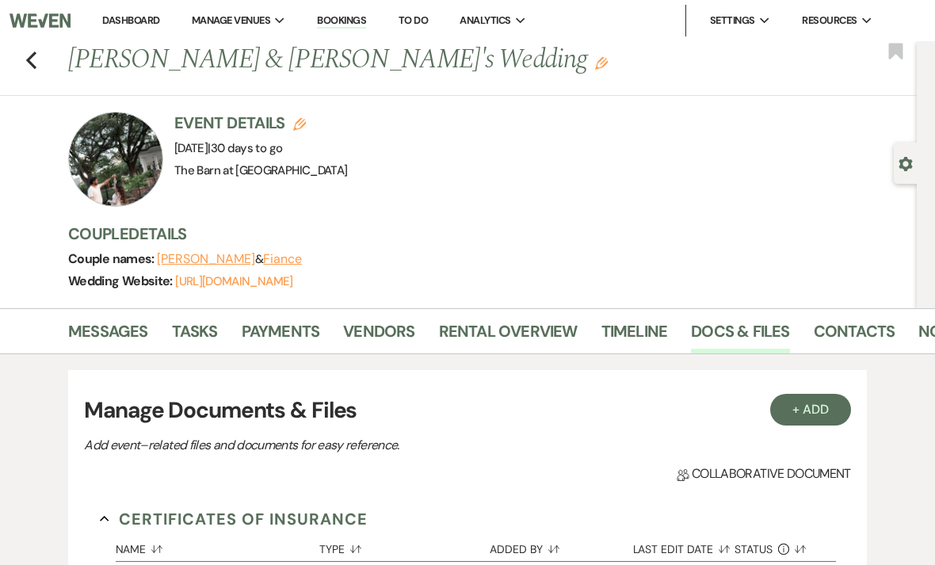
click at [36, 59] on icon "Previous" at bounding box center [31, 60] width 12 height 19
